Goal: Complete application form: Complete application form

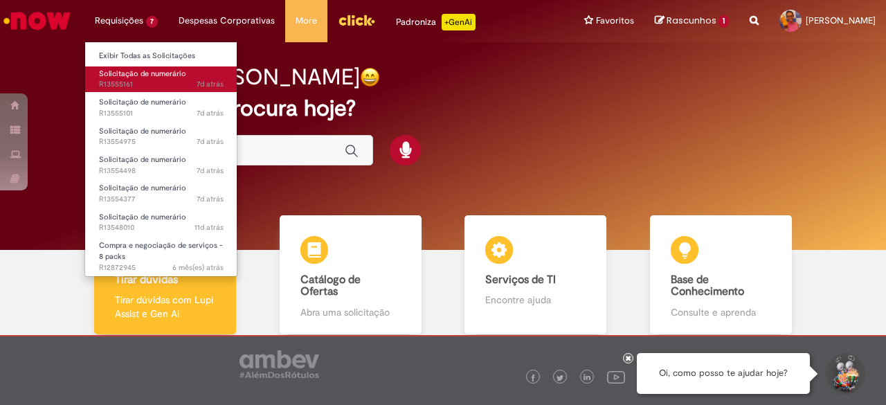
click at [126, 73] on span "Solicitação de numerário" at bounding box center [142, 74] width 87 height 10
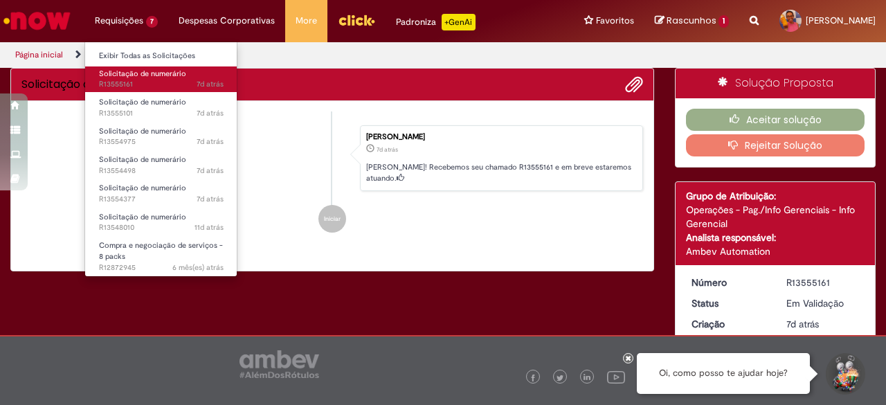
click at [125, 67] on link "Solicitação de numerário 7d atrás 7 dias atrás R13555161" at bounding box center [161, 79] width 152 height 26
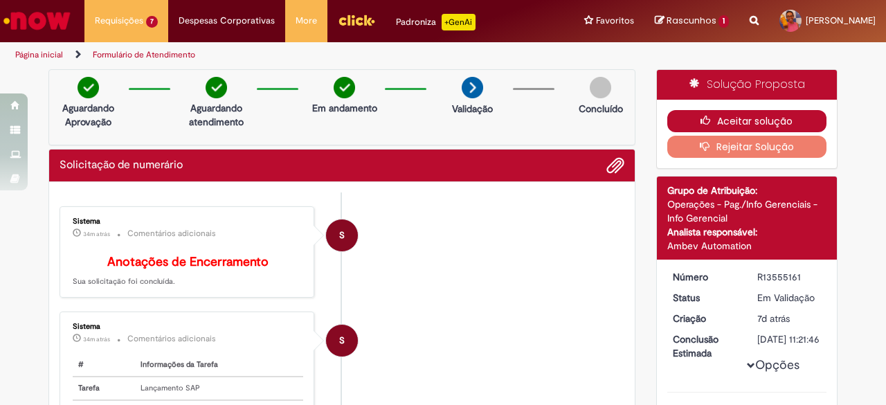
click at [737, 118] on button "Aceitar solução" at bounding box center [747, 121] width 160 height 22
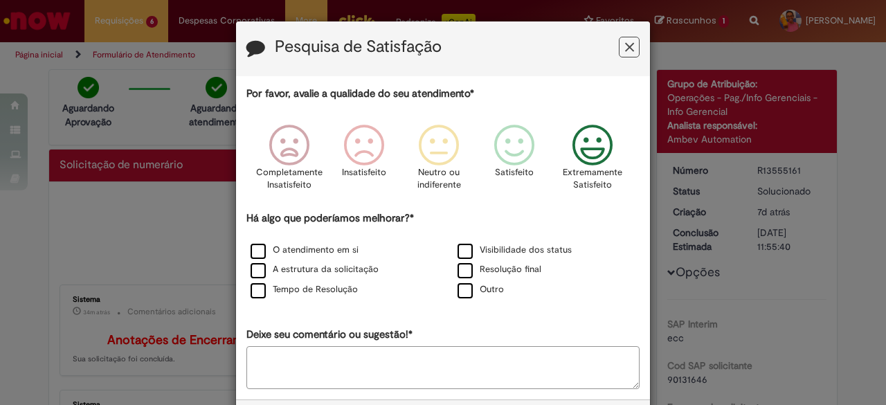
click at [588, 150] on icon "Feedback" at bounding box center [593, 146] width 52 height 42
click at [251, 250] on label "O atendimento em si" at bounding box center [305, 250] width 108 height 13
click at [254, 274] on label "A estrutura da solicitação" at bounding box center [315, 269] width 128 height 13
click at [251, 289] on label "Tempo de Resolução" at bounding box center [304, 289] width 107 height 13
click at [458, 246] on label "Visibilidade dos status" at bounding box center [515, 250] width 114 height 13
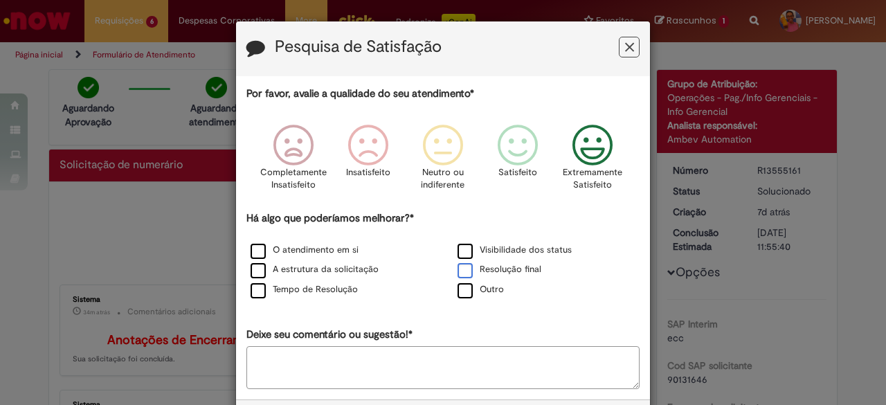
click at [461, 268] on label "Resolução final" at bounding box center [500, 269] width 84 height 13
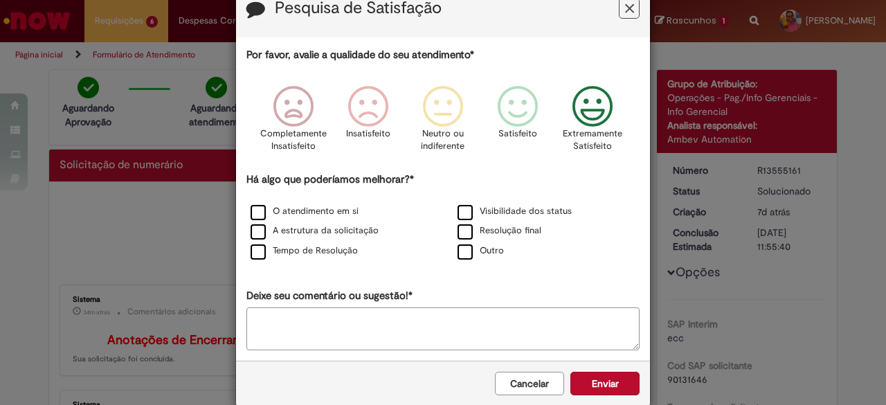
scroll to position [59, 0]
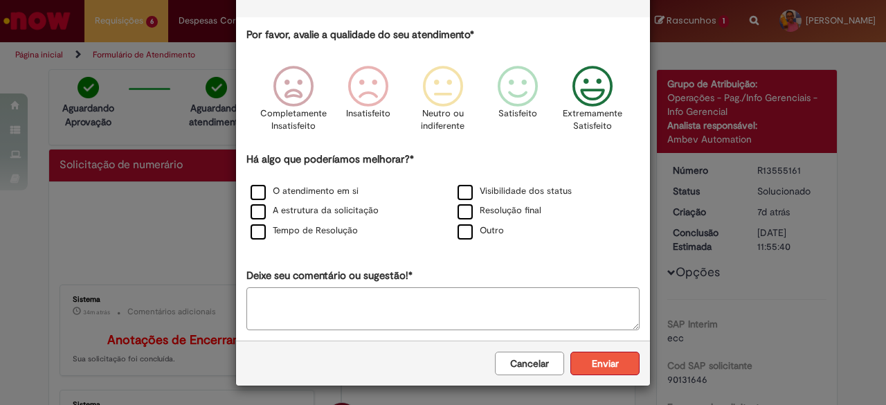
click at [590, 361] on button "Enviar" at bounding box center [604, 364] width 69 height 24
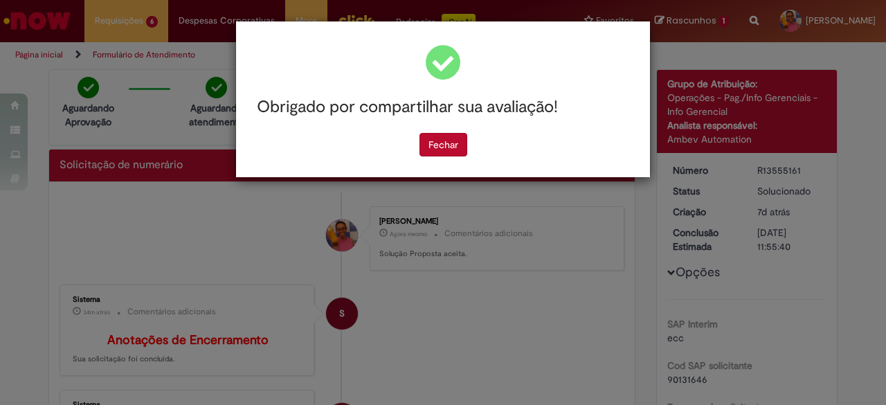
scroll to position [0, 0]
click at [425, 141] on button "Fechar" at bounding box center [443, 145] width 48 height 24
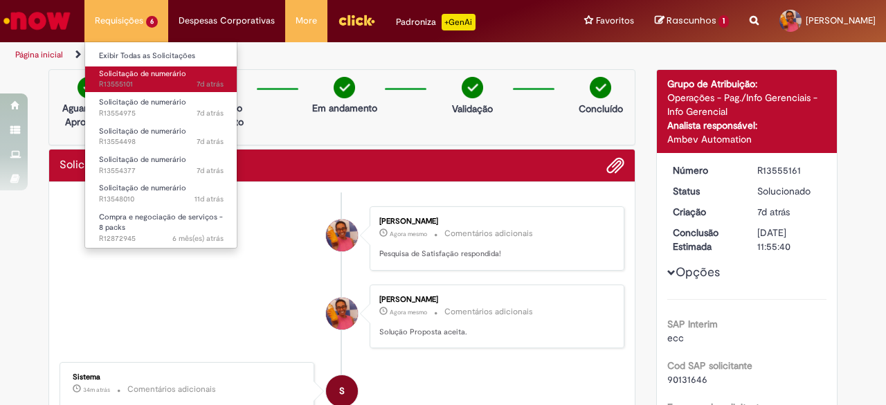
click at [132, 75] on span "Solicitação de numerário" at bounding box center [142, 74] width 87 height 10
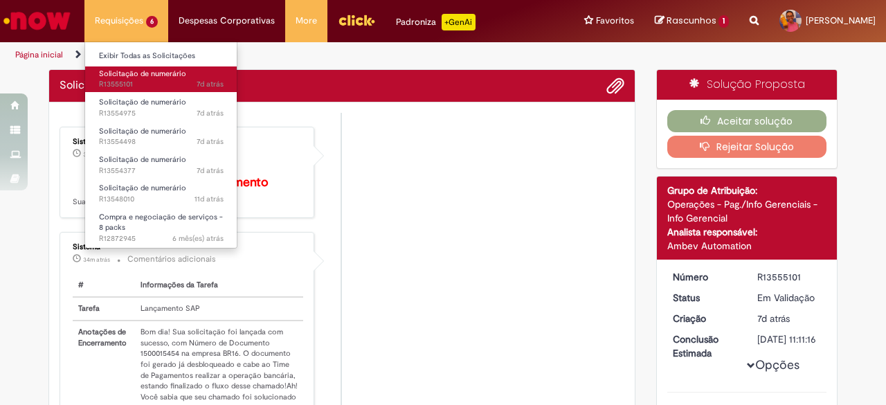
click at [158, 66] on link "Solicitação de numerário 7d atrás 7 dias atrás R13555101" at bounding box center [161, 79] width 152 height 26
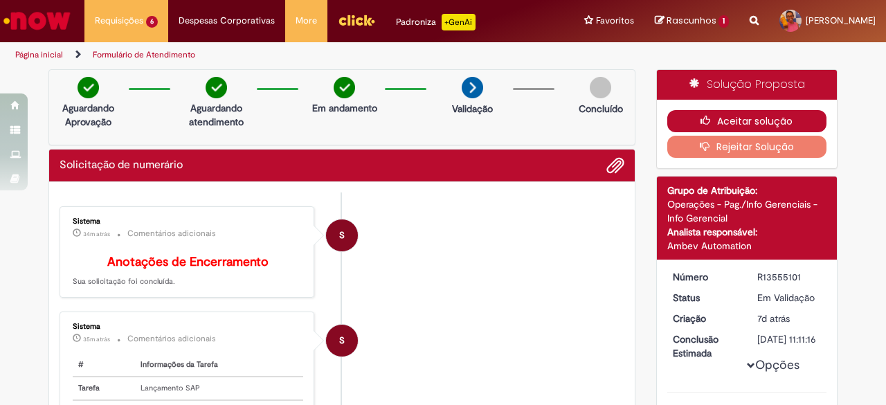
click at [737, 120] on button "Aceitar solução" at bounding box center [747, 121] width 160 height 22
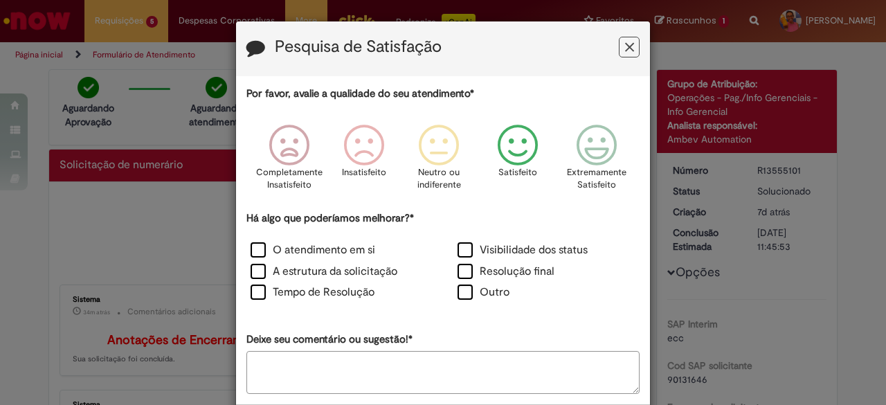
click at [516, 142] on icon "Feedback" at bounding box center [518, 146] width 52 height 42
click at [251, 231] on div "Há algo que poderíamos melhorar?* O atendimento em si Visibilidade dos status A…" at bounding box center [442, 257] width 393 height 93
click at [256, 271] on label "A estrutura da solicitação" at bounding box center [324, 272] width 147 height 16
click at [255, 245] on label "O atendimento em si" at bounding box center [313, 250] width 125 height 16
drag, startPoint x: 252, startPoint y: 266, endPoint x: 252, endPoint y: 243, distance: 22.8
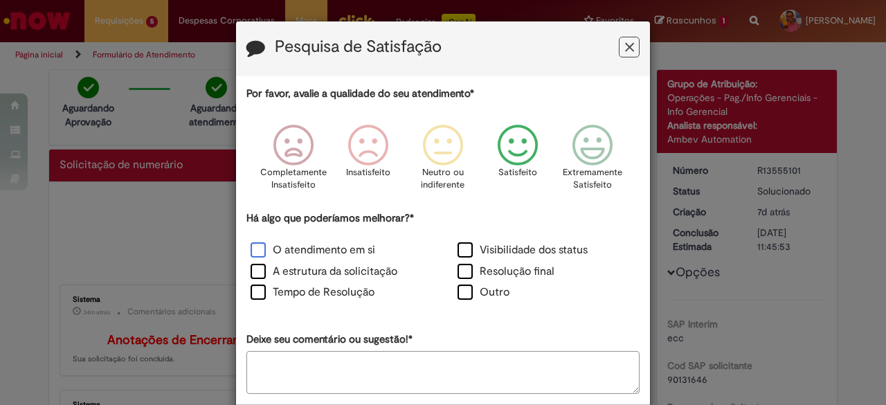
click at [252, 265] on label "A estrutura da solicitação" at bounding box center [324, 272] width 147 height 16
click at [252, 242] on label "O atendimento em si" at bounding box center [313, 250] width 125 height 16
click at [458, 266] on label "Resolução final" at bounding box center [506, 272] width 97 height 16
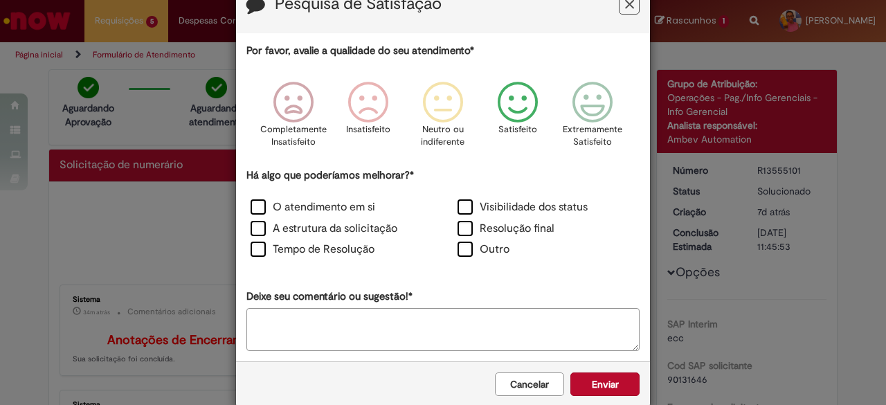
scroll to position [64, 0]
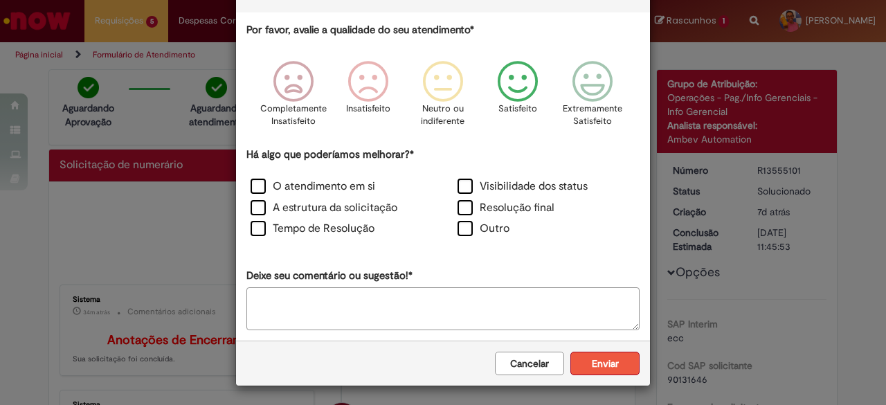
click at [594, 359] on button "Enviar" at bounding box center [604, 364] width 69 height 24
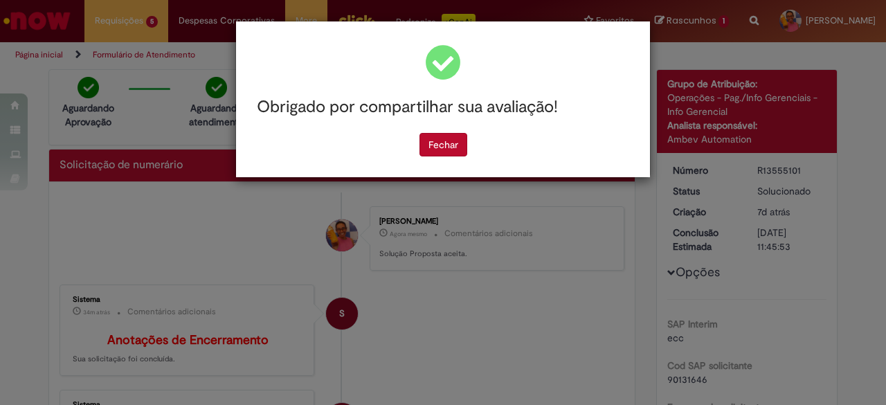
scroll to position [0, 0]
click at [453, 140] on button "Fechar" at bounding box center [443, 145] width 48 height 24
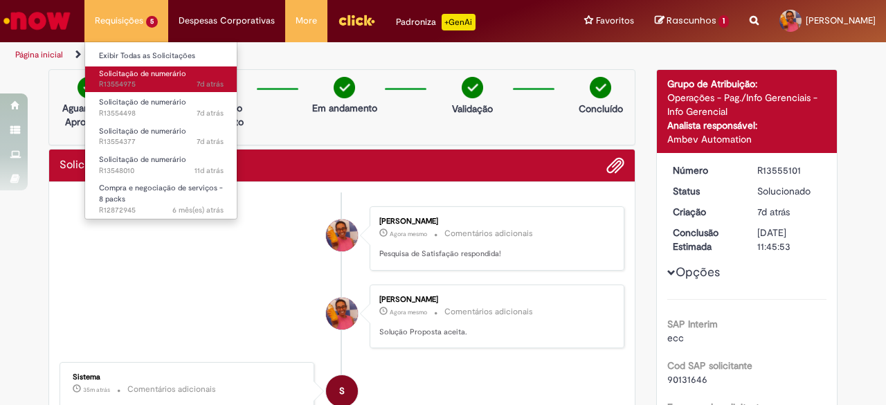
click at [134, 69] on span "Solicitação de numerário" at bounding box center [142, 74] width 87 height 10
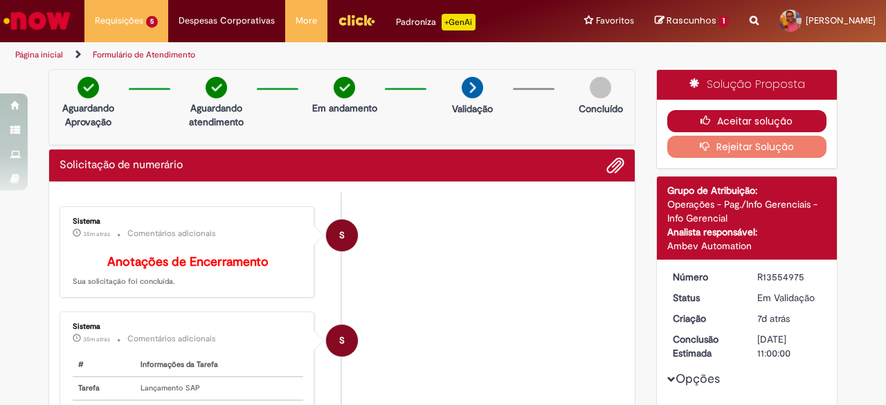
click at [744, 116] on button "Aceitar solução" at bounding box center [747, 121] width 160 height 22
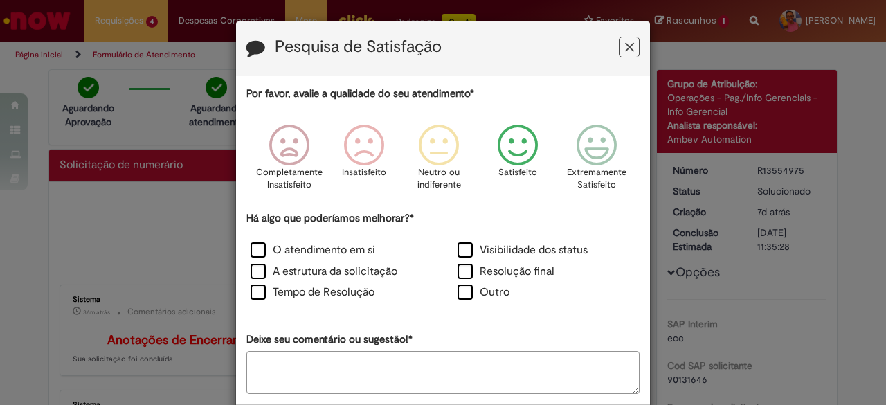
click at [512, 152] on icon "Feedback" at bounding box center [518, 146] width 52 height 42
click at [462, 274] on label "Resolução final" at bounding box center [506, 272] width 97 height 16
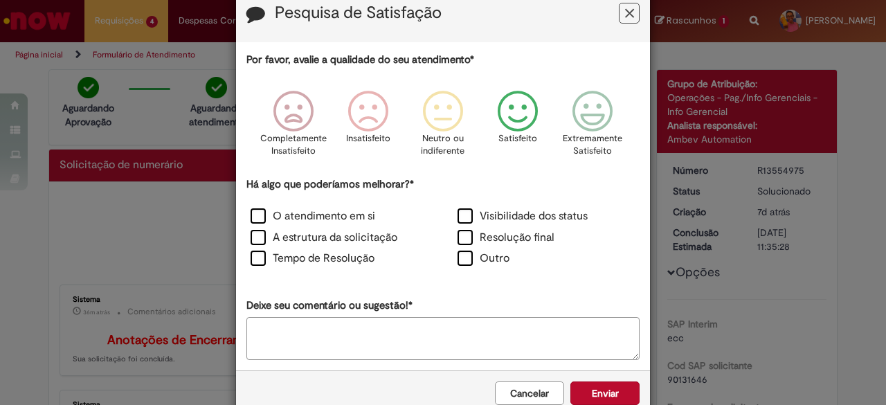
scroll to position [64, 0]
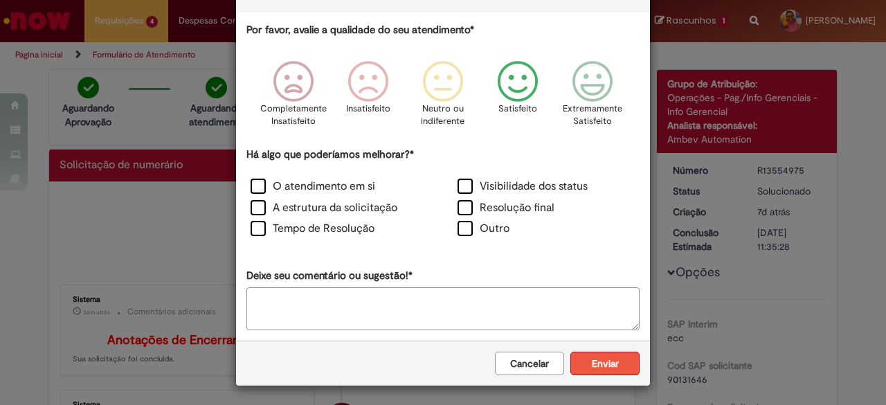
click at [593, 357] on button "Enviar" at bounding box center [604, 364] width 69 height 24
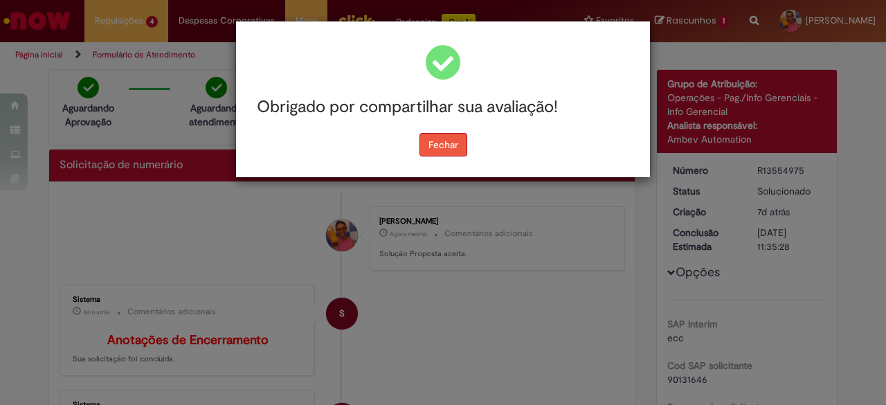
click at [455, 147] on button "Fechar" at bounding box center [443, 145] width 48 height 24
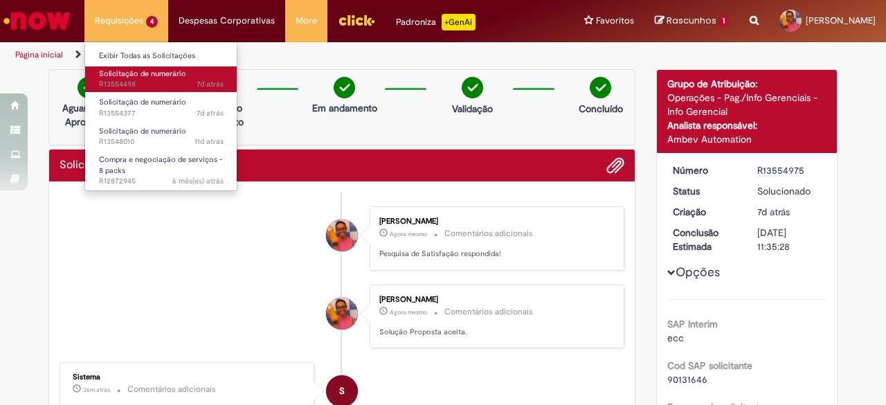
click at [141, 73] on span "Solicitação de numerário" at bounding box center [142, 74] width 87 height 10
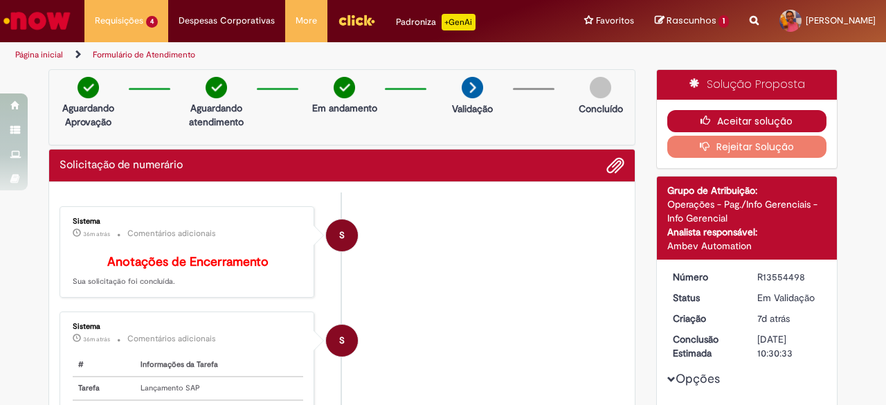
click at [760, 120] on button "Aceitar solução" at bounding box center [747, 121] width 160 height 22
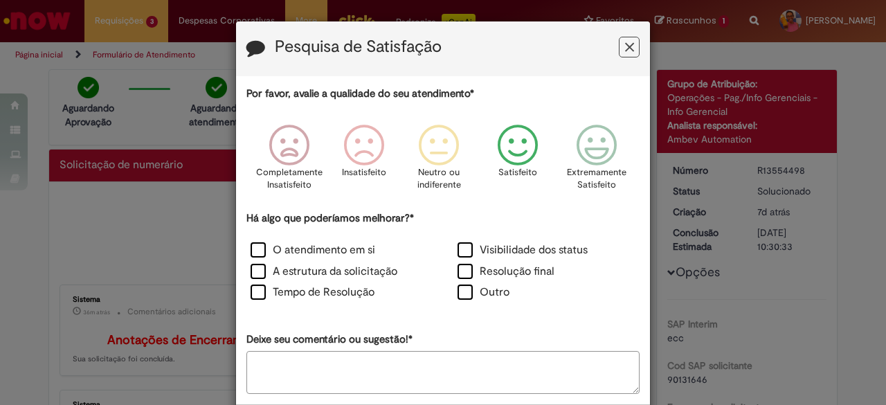
click at [513, 149] on icon "Feedback" at bounding box center [518, 146] width 52 height 42
click at [464, 269] on label "Resolução final" at bounding box center [506, 272] width 97 height 16
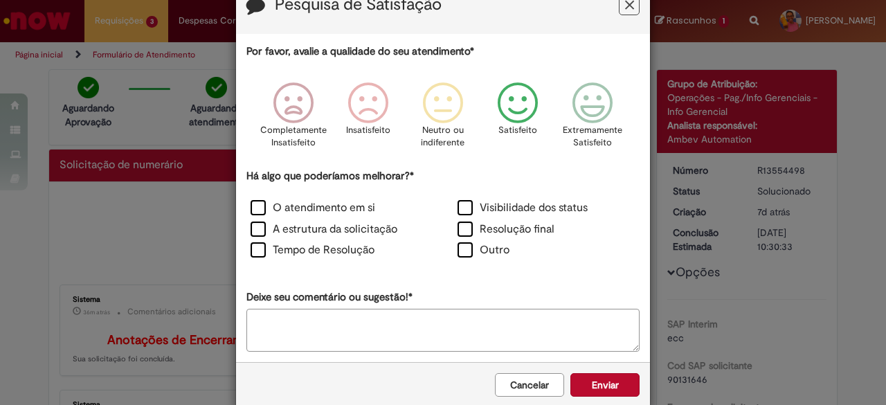
scroll to position [64, 0]
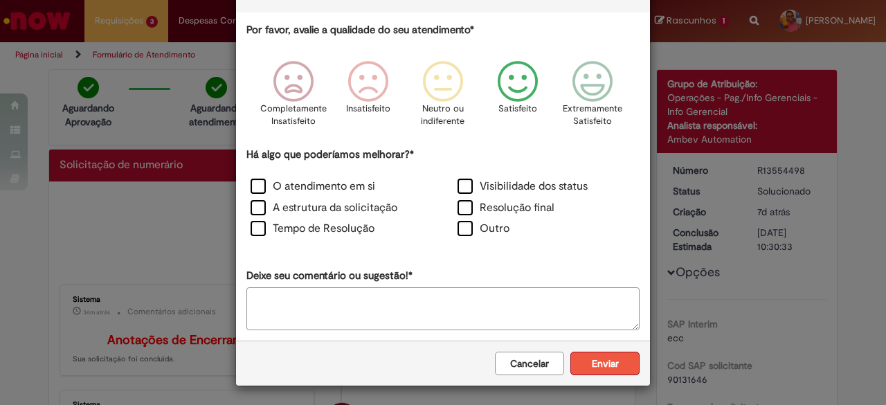
click at [607, 354] on button "Enviar" at bounding box center [604, 364] width 69 height 24
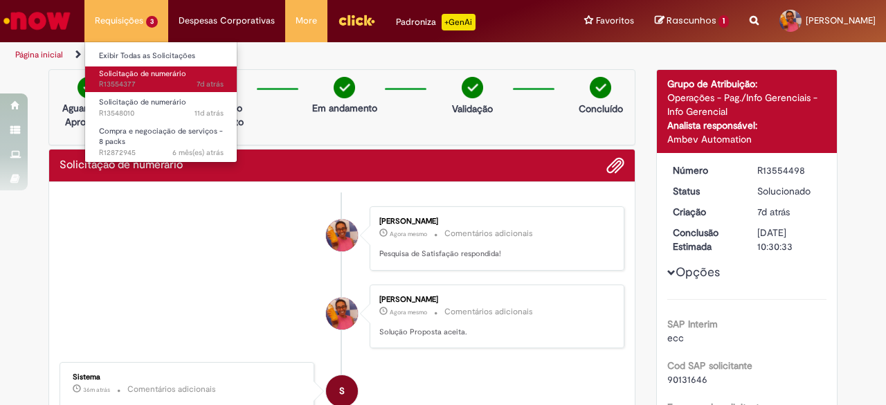
click at [141, 68] on link "Solicitação de numerário 7d atrás 7 dias atrás R13554377" at bounding box center [161, 79] width 152 height 26
click at [141, 76] on span "Solicitação de numerário" at bounding box center [142, 74] width 87 height 10
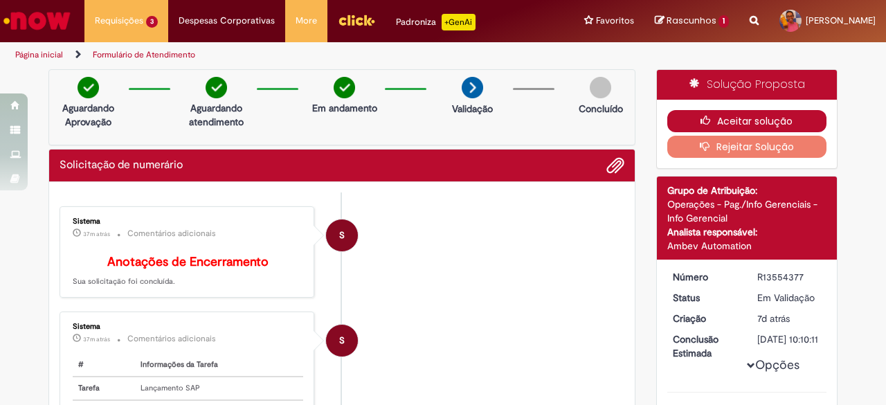
click at [741, 114] on button "Aceitar solução" at bounding box center [747, 121] width 160 height 22
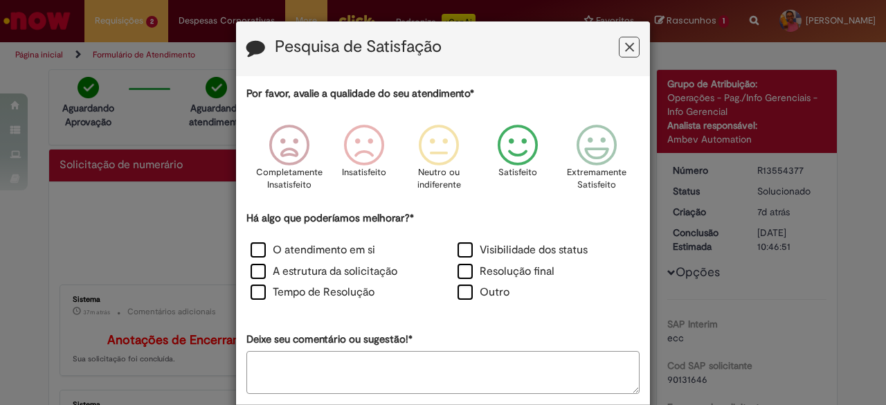
click at [509, 133] on icon "Feedback" at bounding box center [518, 146] width 52 height 42
click at [461, 275] on label "Resolução final" at bounding box center [506, 272] width 97 height 16
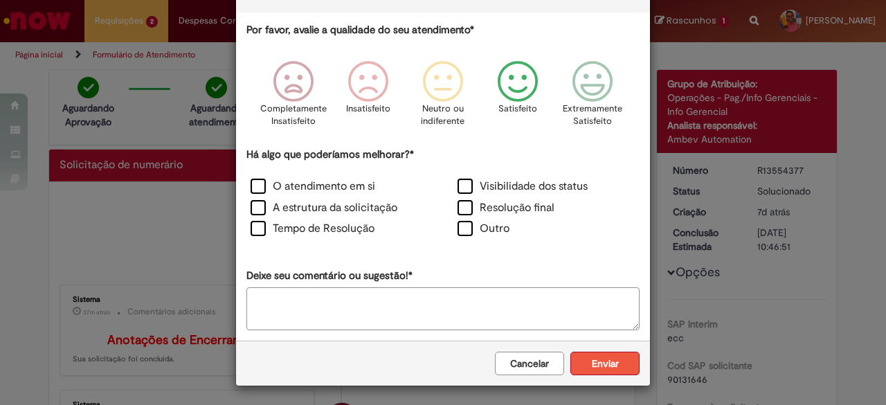
click at [596, 359] on button "Enviar" at bounding box center [604, 364] width 69 height 24
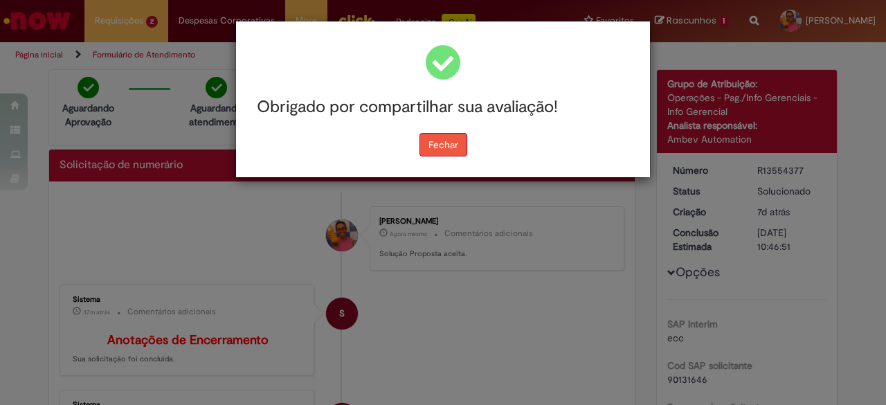
click at [447, 141] on button "Fechar" at bounding box center [443, 145] width 48 height 24
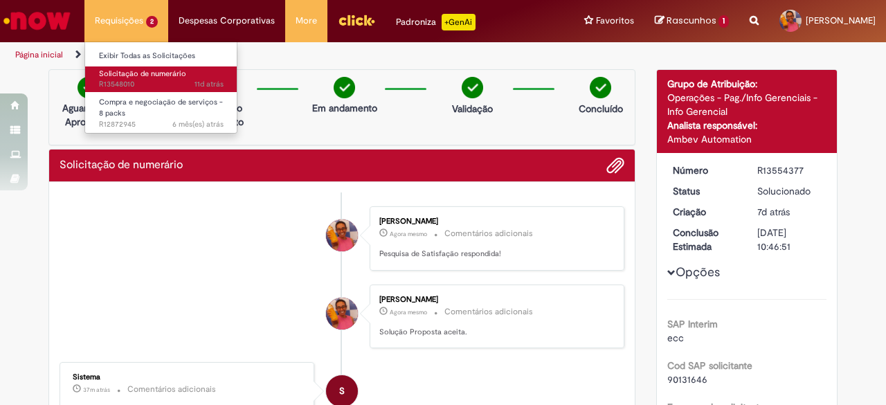
click at [118, 69] on span "Solicitação de numerário" at bounding box center [142, 74] width 87 height 10
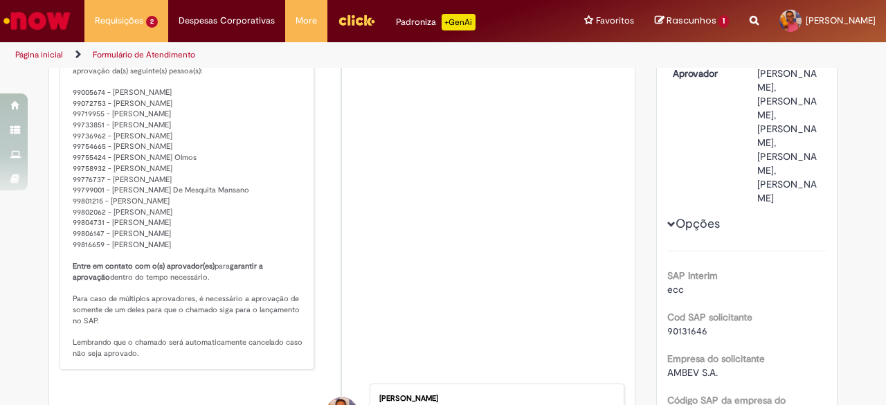
scroll to position [10, 0]
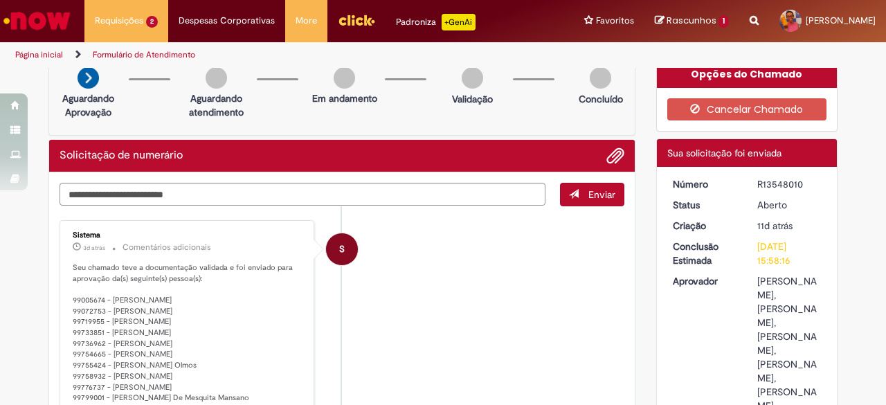
click at [48, 16] on img "Ir para a Homepage" at bounding box center [36, 21] width 71 height 28
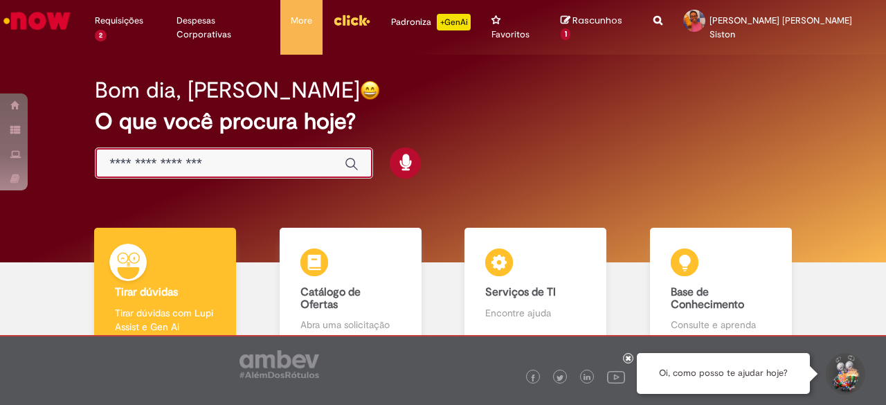
click at [206, 156] on input "Basta digitar aqui" at bounding box center [220, 164] width 222 height 16
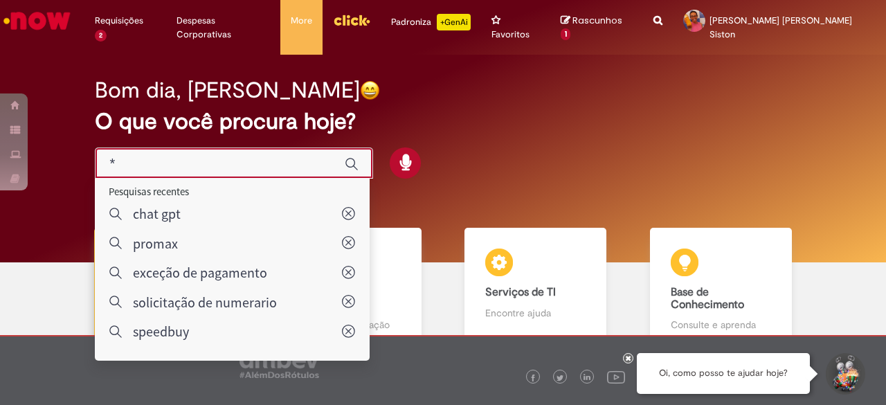
type input "**"
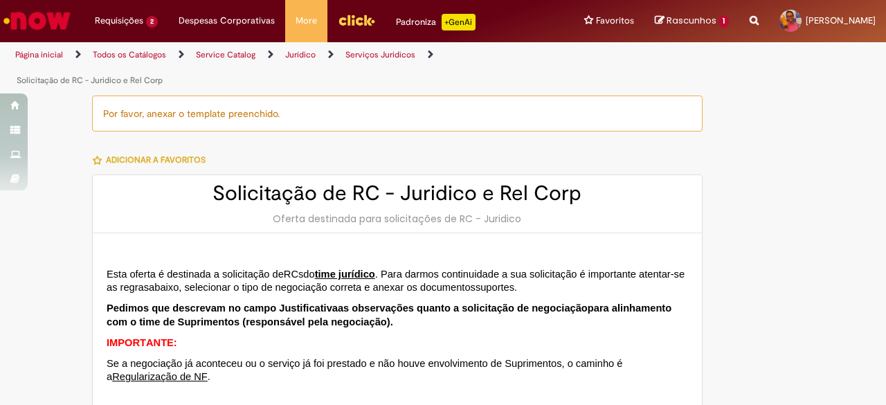
type input "********"
type input "**********"
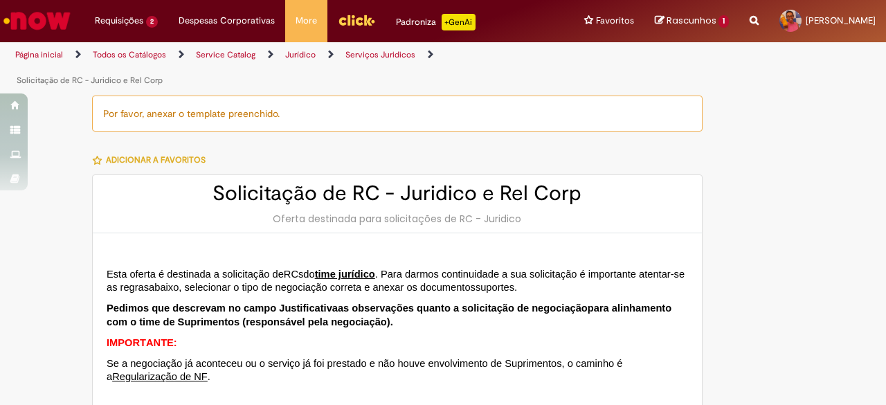
type input "****"
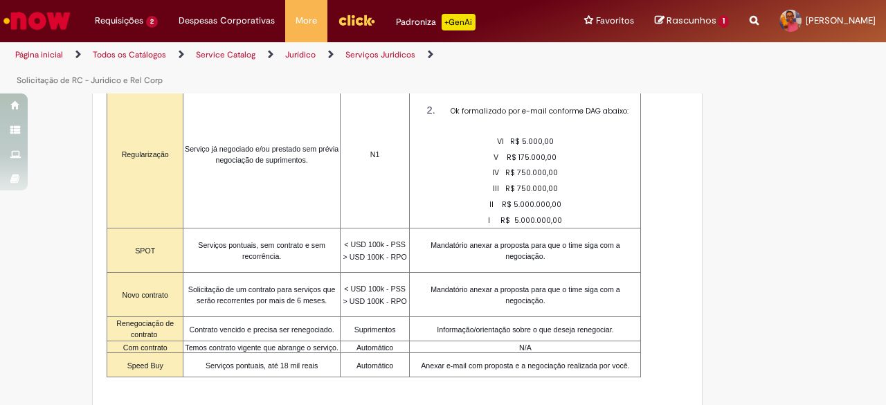
type input "**********"
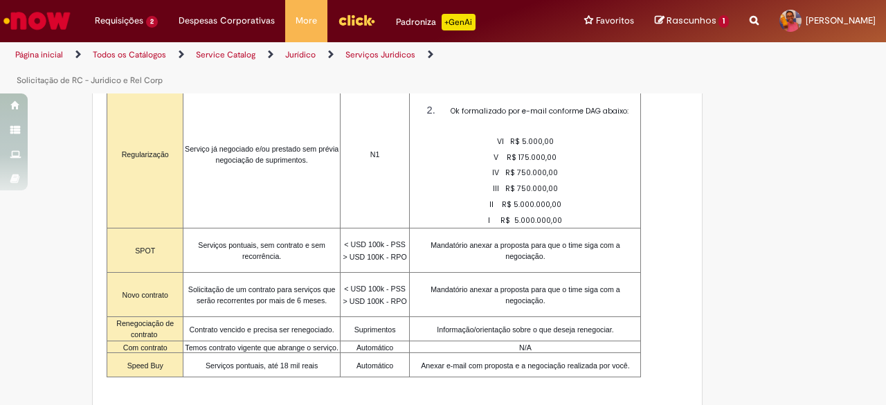
type input "**********"
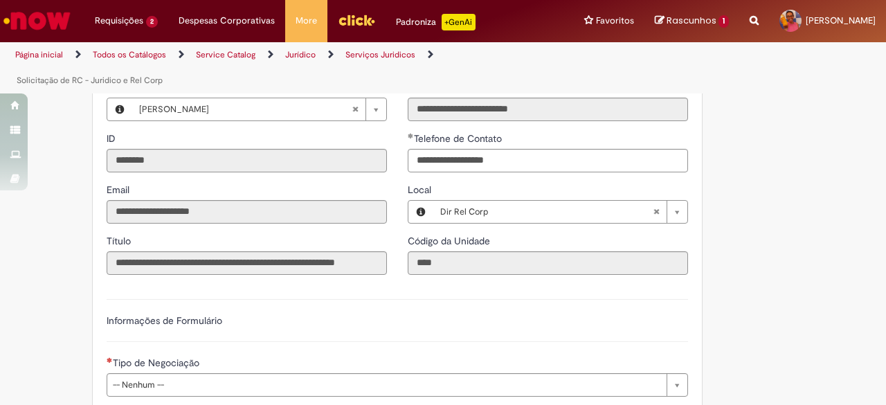
scroll to position [761, 0]
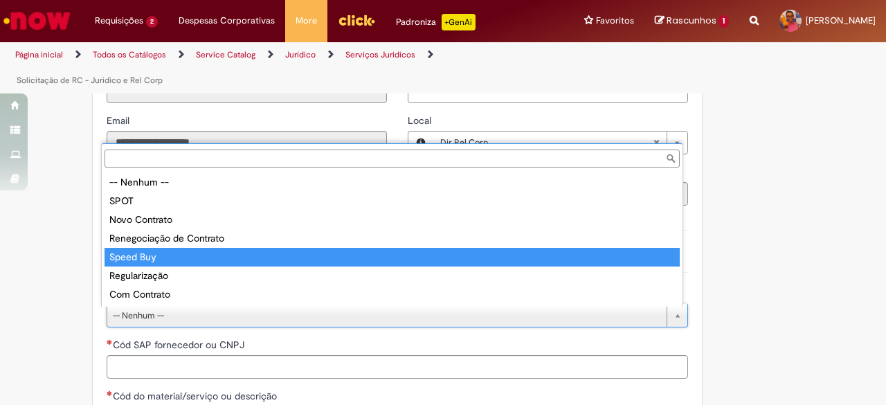
type input "*********"
select select "*********"
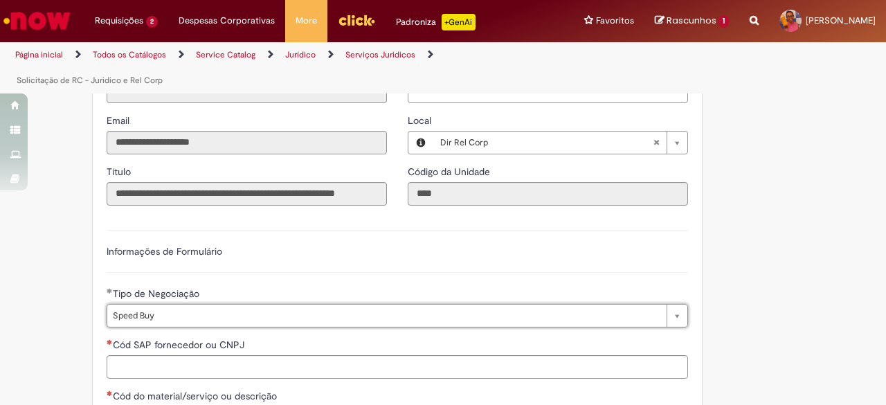
click at [750, 260] on div "Por favor, anexar o template preenchido. Adicionar a Favoritos Solicitação de R…" at bounding box center [443, 233] width 810 height 1798
click at [197, 372] on input "Cód SAP fornecedor ou CNPJ" at bounding box center [397, 367] width 581 height 24
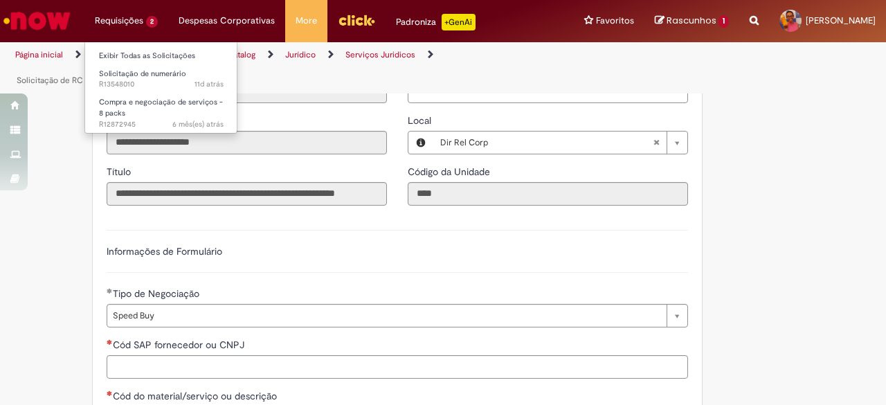
click at [119, 15] on li "Requisições 2 Exibir Todas as Solicitações Solicitação de numerário 11d atrás 1…" at bounding box center [126, 21] width 84 height 42
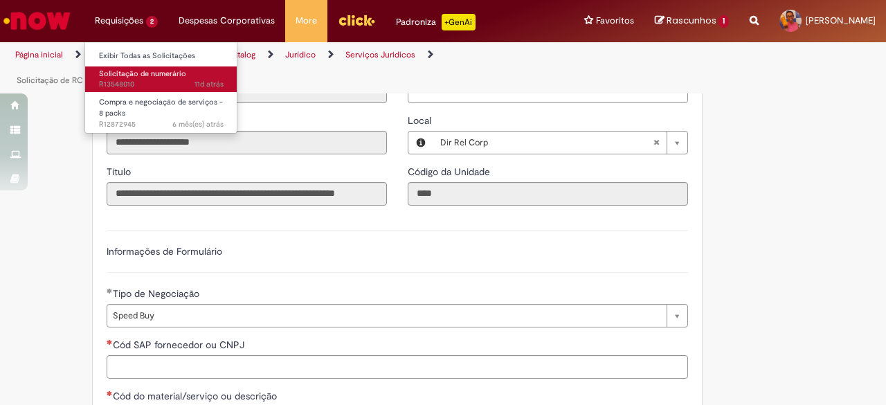
click at [150, 76] on span "Solicitação de numerário" at bounding box center [142, 74] width 87 height 10
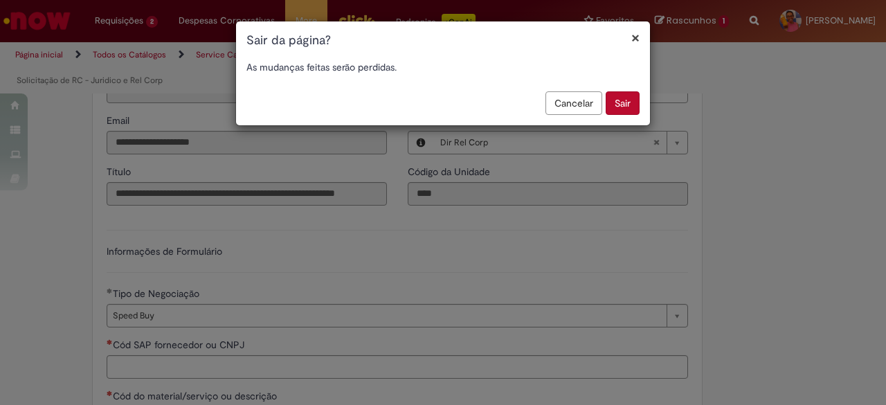
click at [615, 103] on button "Sair" at bounding box center [623, 103] width 34 height 24
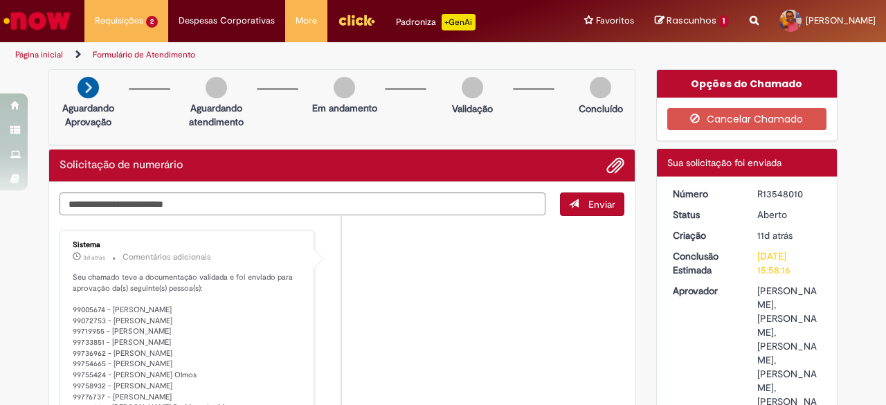
click at [51, 26] on img "Ir para a Homepage" at bounding box center [36, 21] width 71 height 28
